Goal: Transaction & Acquisition: Obtain resource

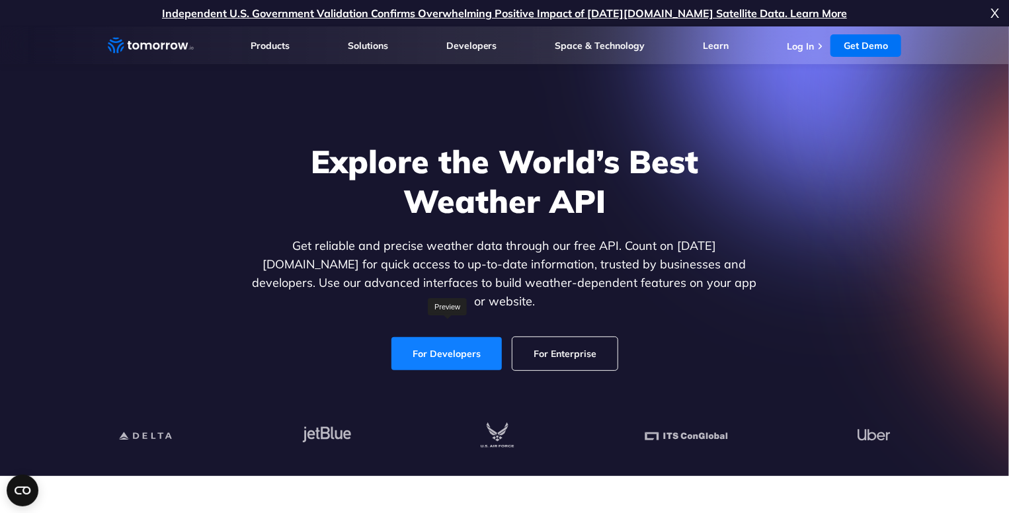
click at [444, 339] on link "For Developers" at bounding box center [447, 353] width 110 height 33
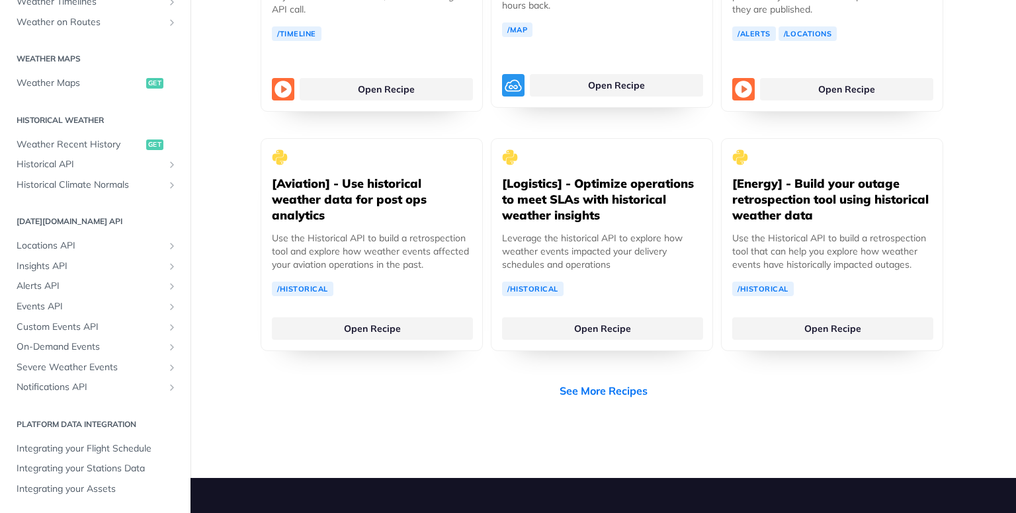
scroll to position [2646, 0]
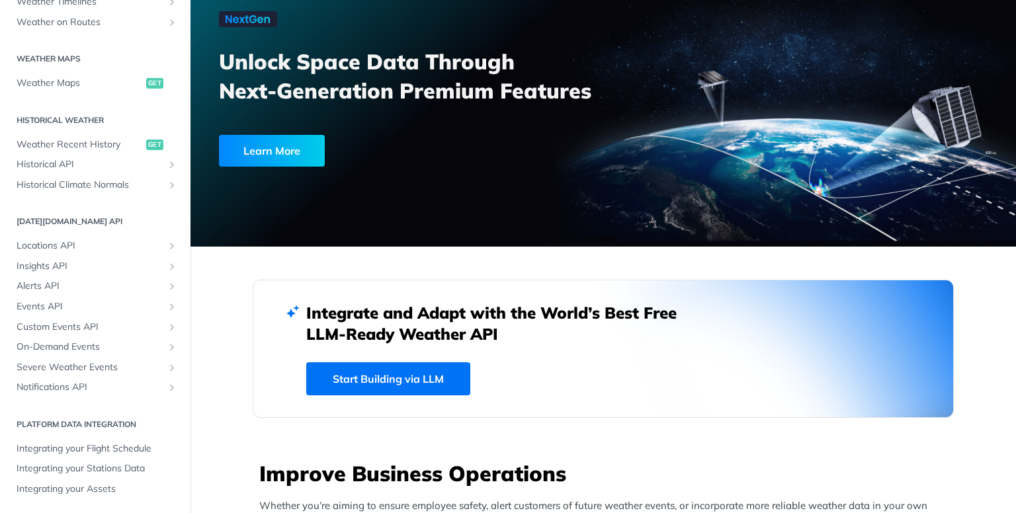
scroll to position [0, 0]
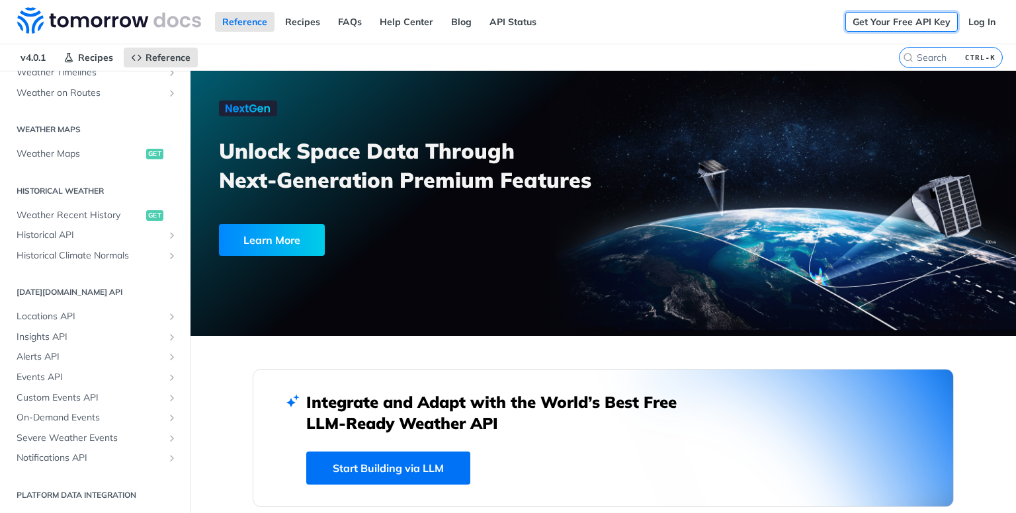
click at [931, 22] on link "Get Your Free API Key" at bounding box center [901, 22] width 112 height 20
click at [971, 24] on link "Log In" at bounding box center [982, 22] width 42 height 20
